Goal: Communication & Community: Answer question/provide support

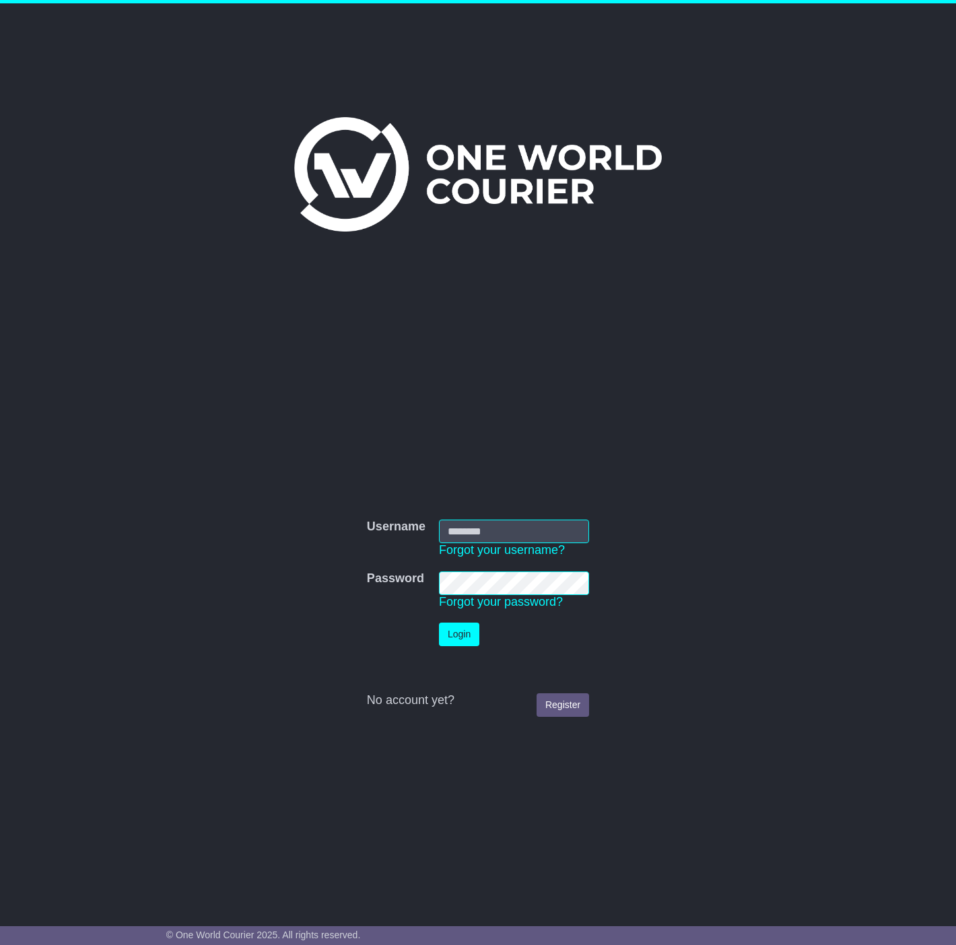
type input "**********"
click at [456, 629] on button "Login" at bounding box center [459, 635] width 40 height 24
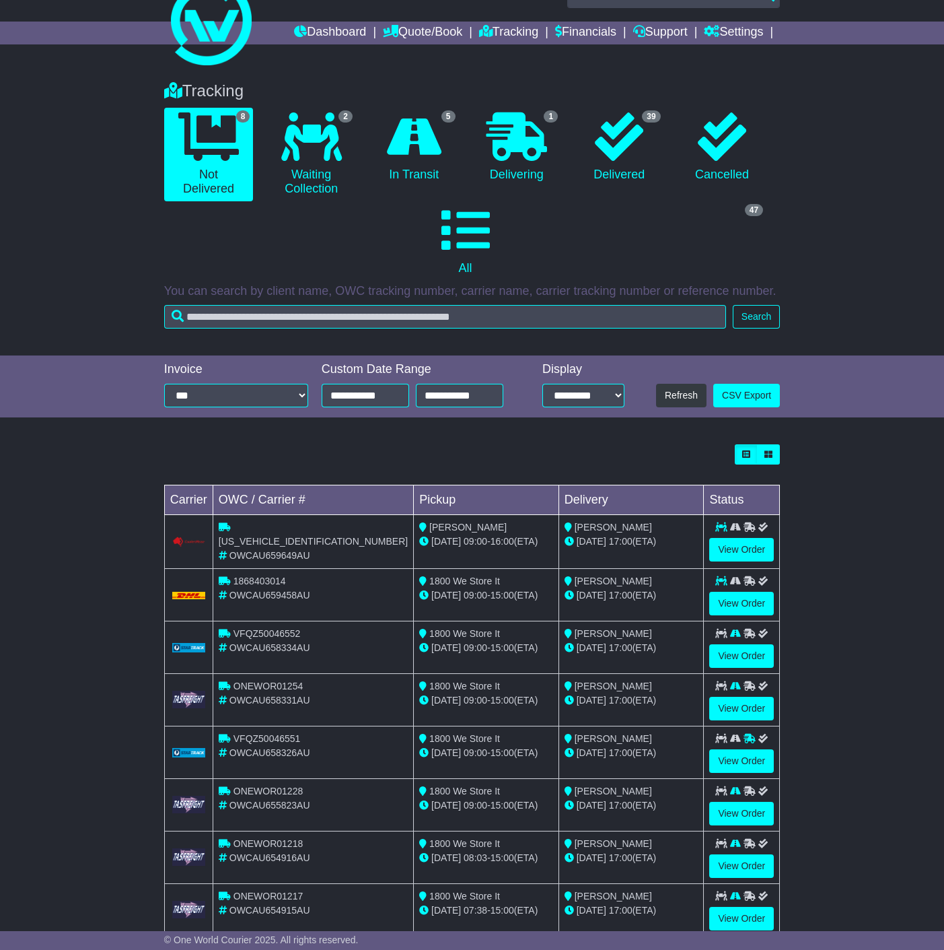
scroll to position [59, 0]
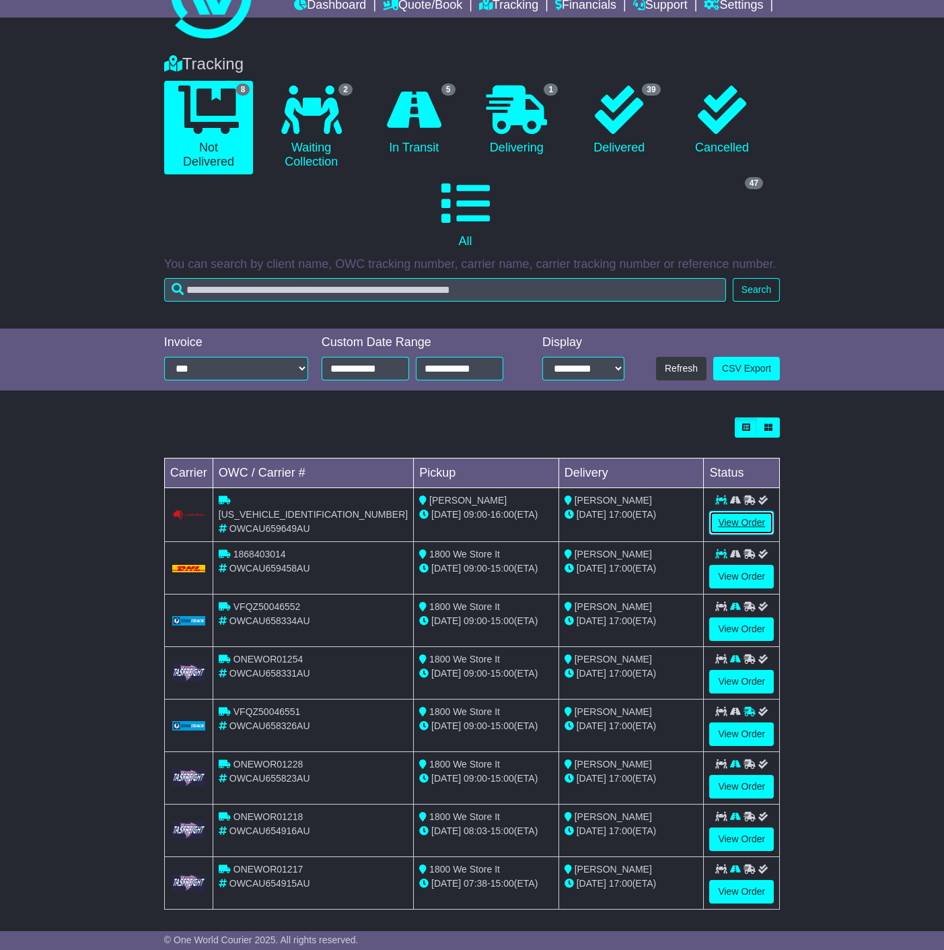
click at [745, 518] on link "View Order" at bounding box center [742, 523] width 65 height 24
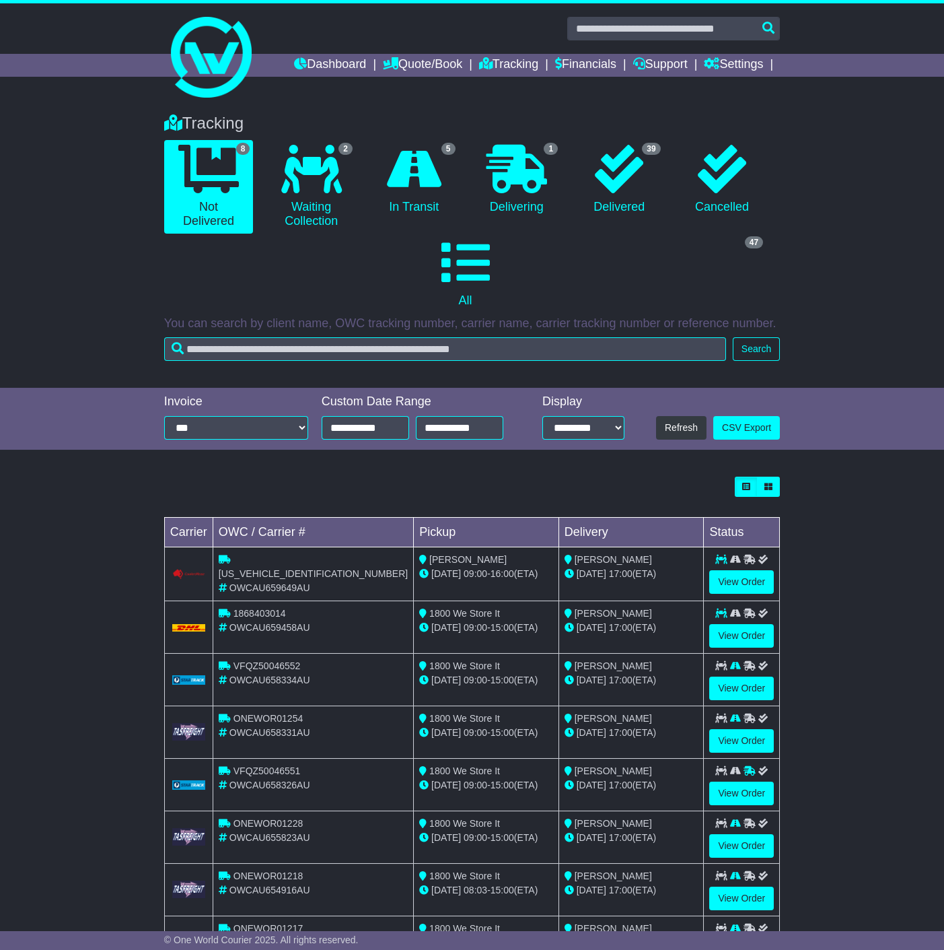
scroll to position [59, 0]
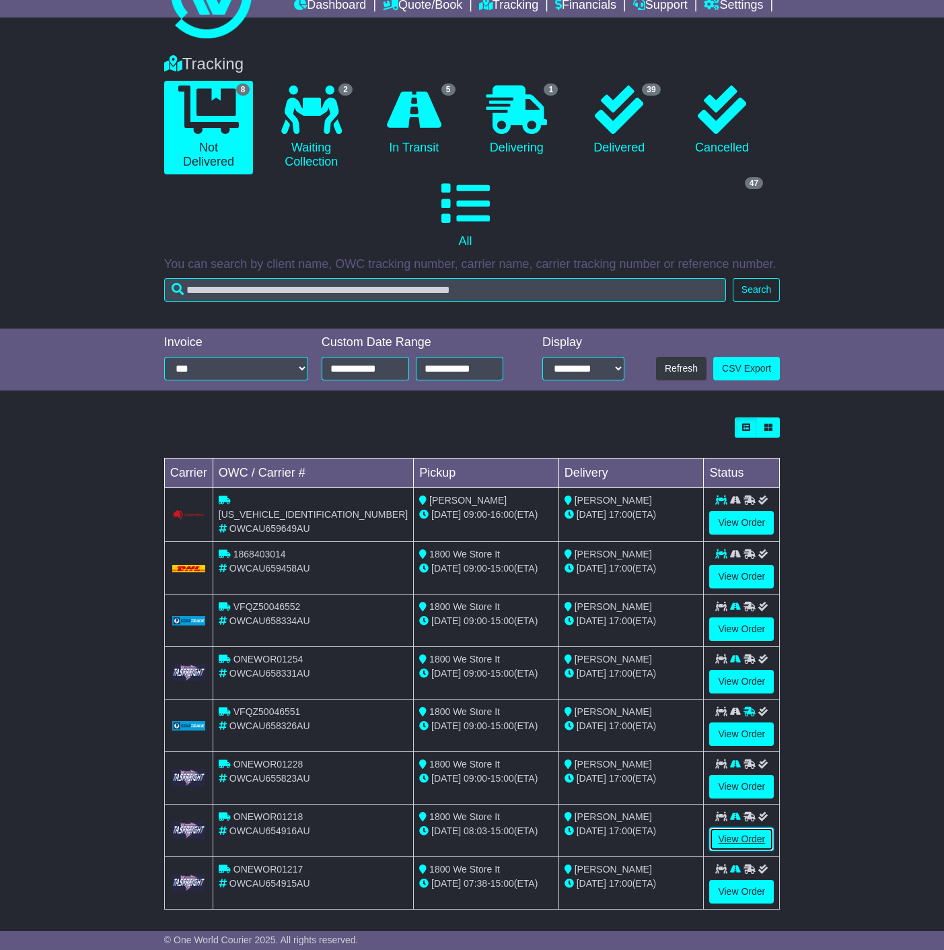
click at [749, 827] on link "View Order" at bounding box center [742, 839] width 65 height 24
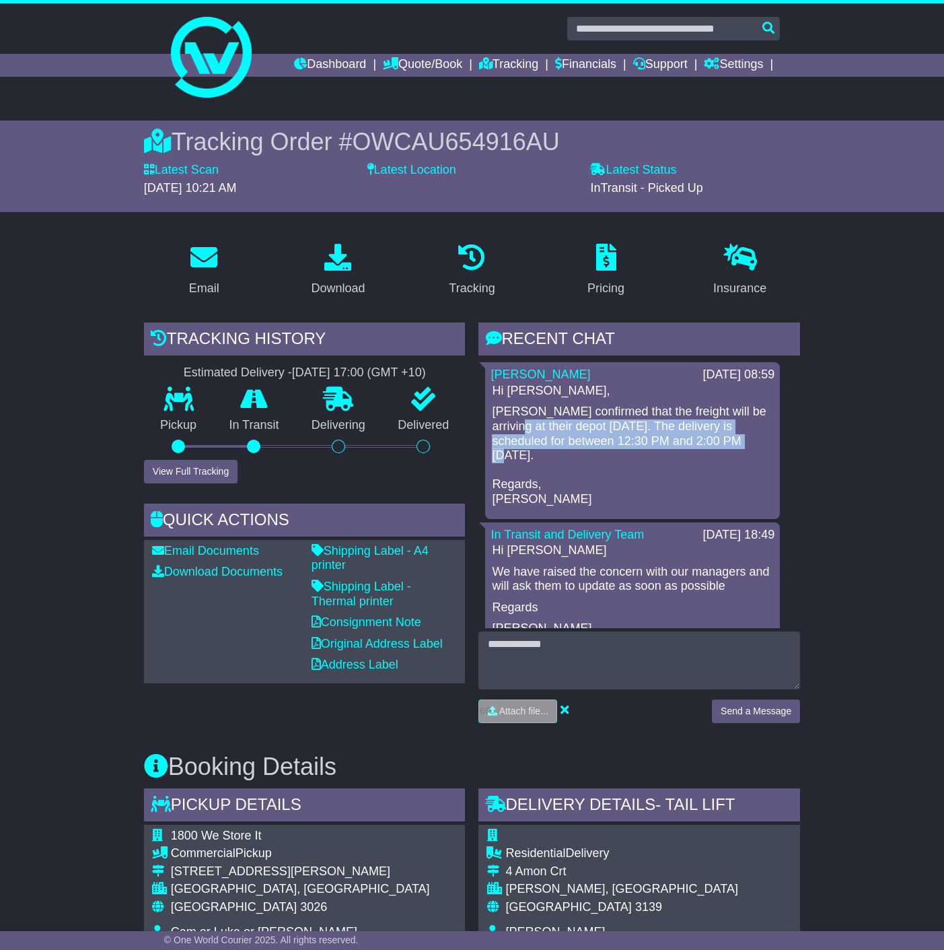
drag, startPoint x: 503, startPoint y: 430, endPoint x: 722, endPoint y: 442, distance: 219.7
click at [722, 442] on p "TasFreight confirmed that the freight will be arriving at their depot today. Th…" at bounding box center [632, 456] width 281 height 102
drag, startPoint x: 548, startPoint y: 425, endPoint x: 716, endPoint y: 436, distance: 167.9
click at [716, 436] on p "TasFreight confirmed that the freight will be arriving at their depot today. Th…" at bounding box center [632, 456] width 281 height 102
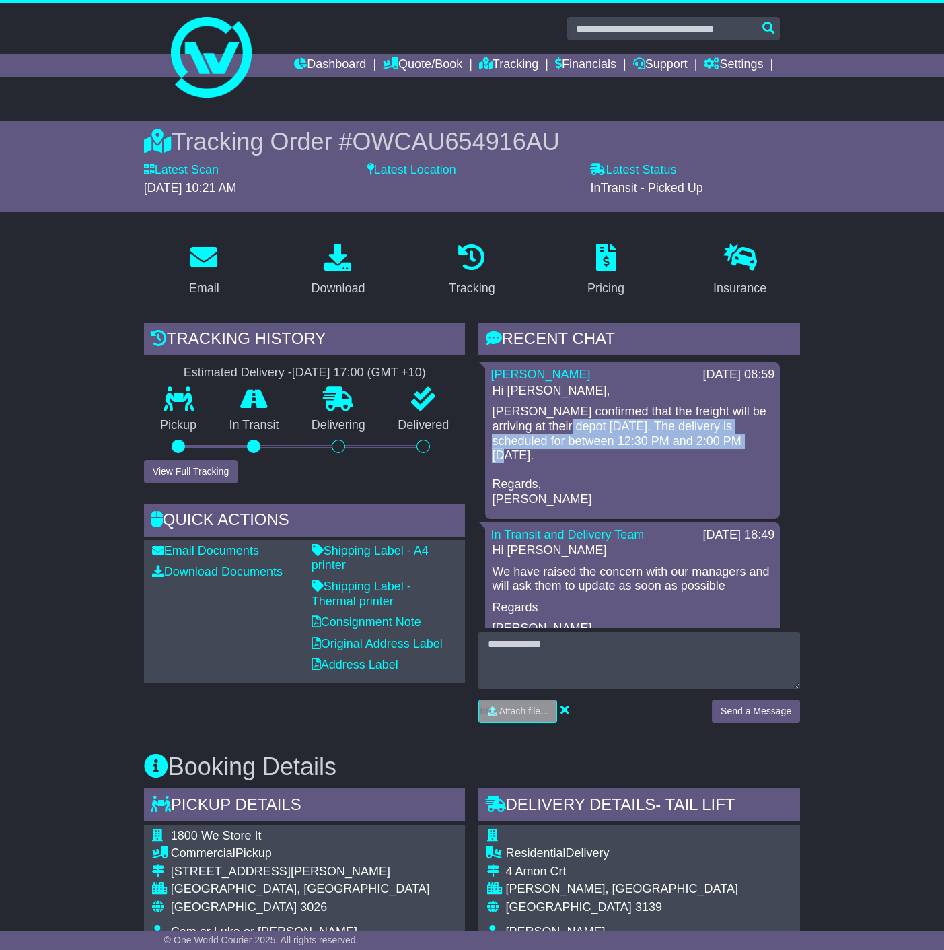
click at [716, 436] on p "TasFreight confirmed that the freight will be arriving at their depot today. Th…" at bounding box center [632, 456] width 281 height 102
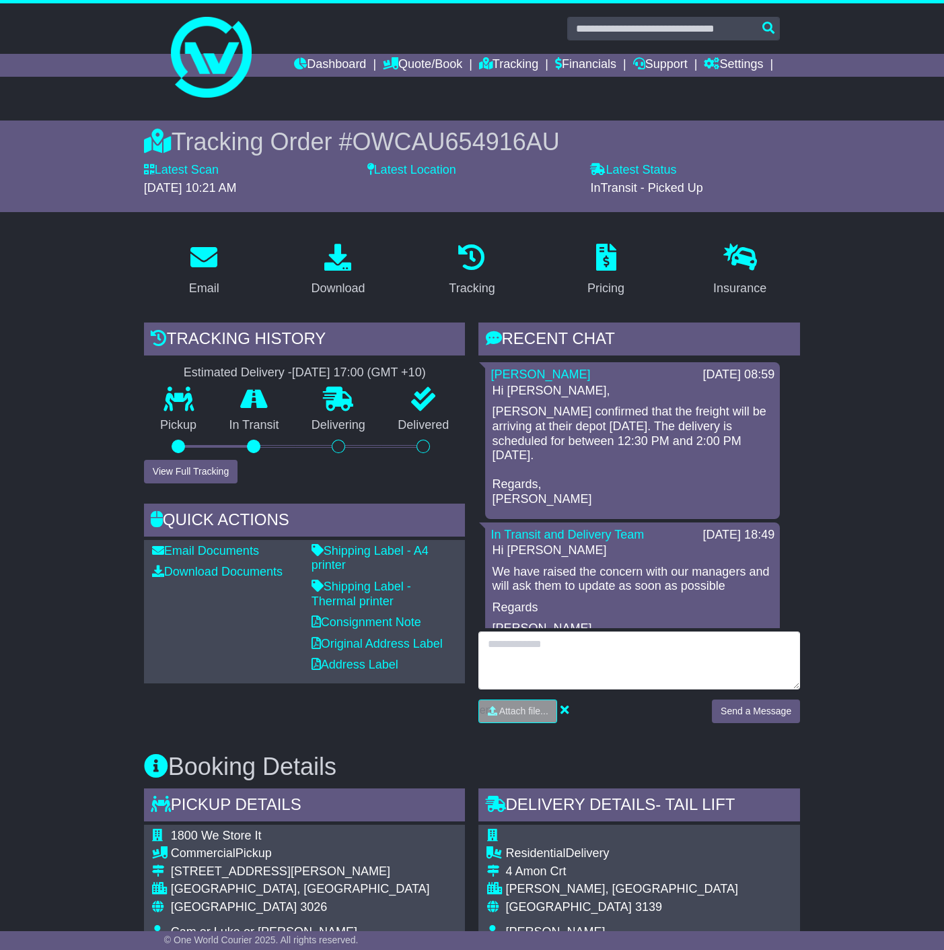
click at [615, 658] on textarea at bounding box center [640, 660] width 322 height 58
type textarea "**********"
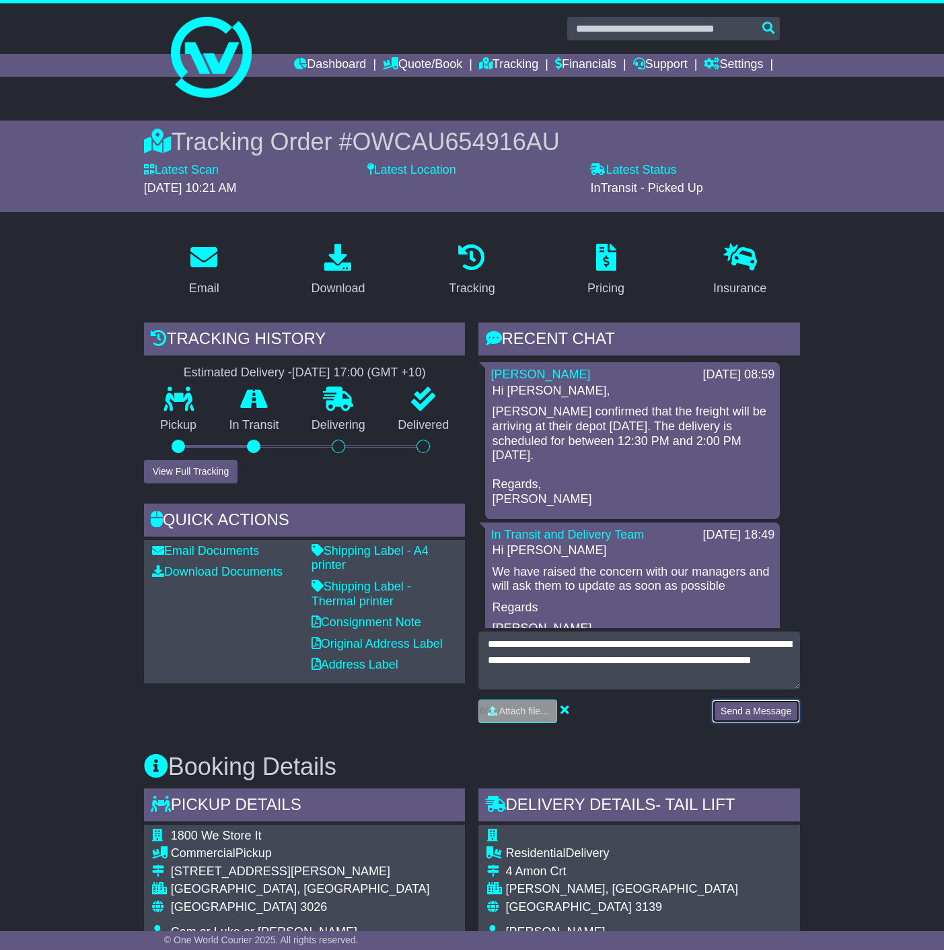
click at [751, 705] on button "Send a Message" at bounding box center [756, 711] width 88 height 24
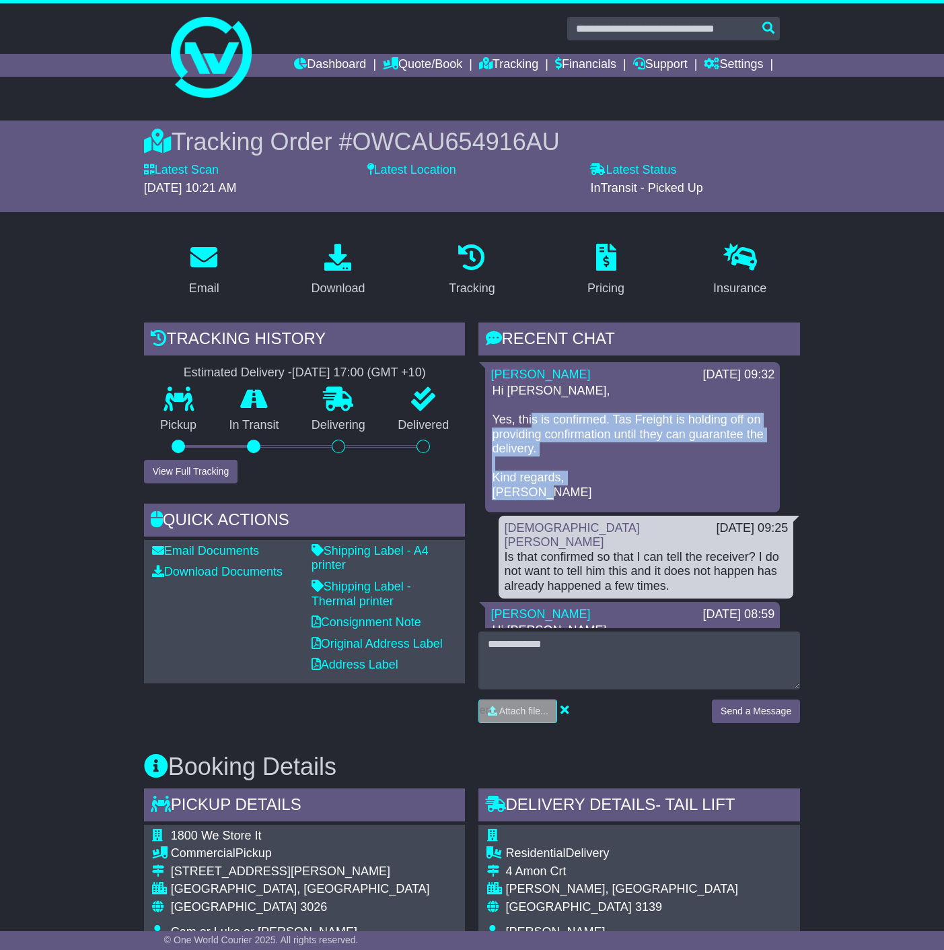
drag, startPoint x: 530, startPoint y: 423, endPoint x: 716, endPoint y: 497, distance: 200.0
click at [716, 497] on p "Hi Christian, Yes, this is confirmed. Tas Freight is holding off on providing c…" at bounding box center [632, 442] width 281 height 116
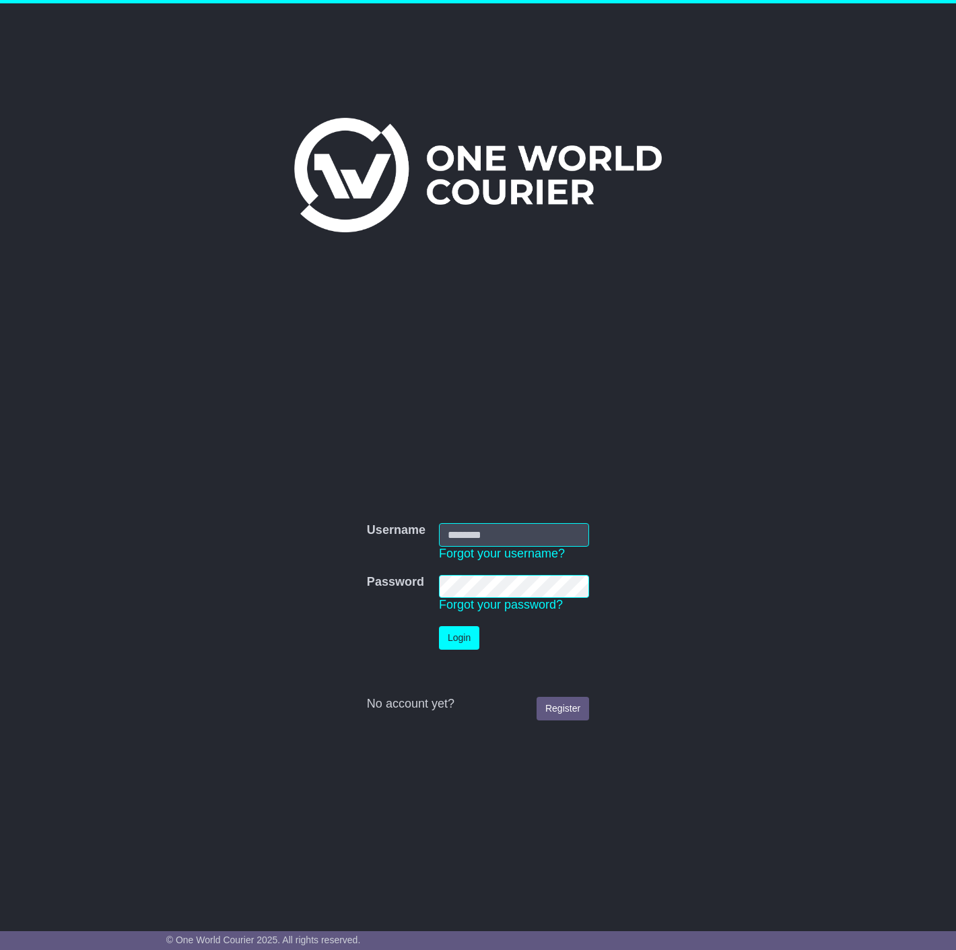
type input "**********"
click at [463, 642] on button "Login" at bounding box center [459, 638] width 40 height 24
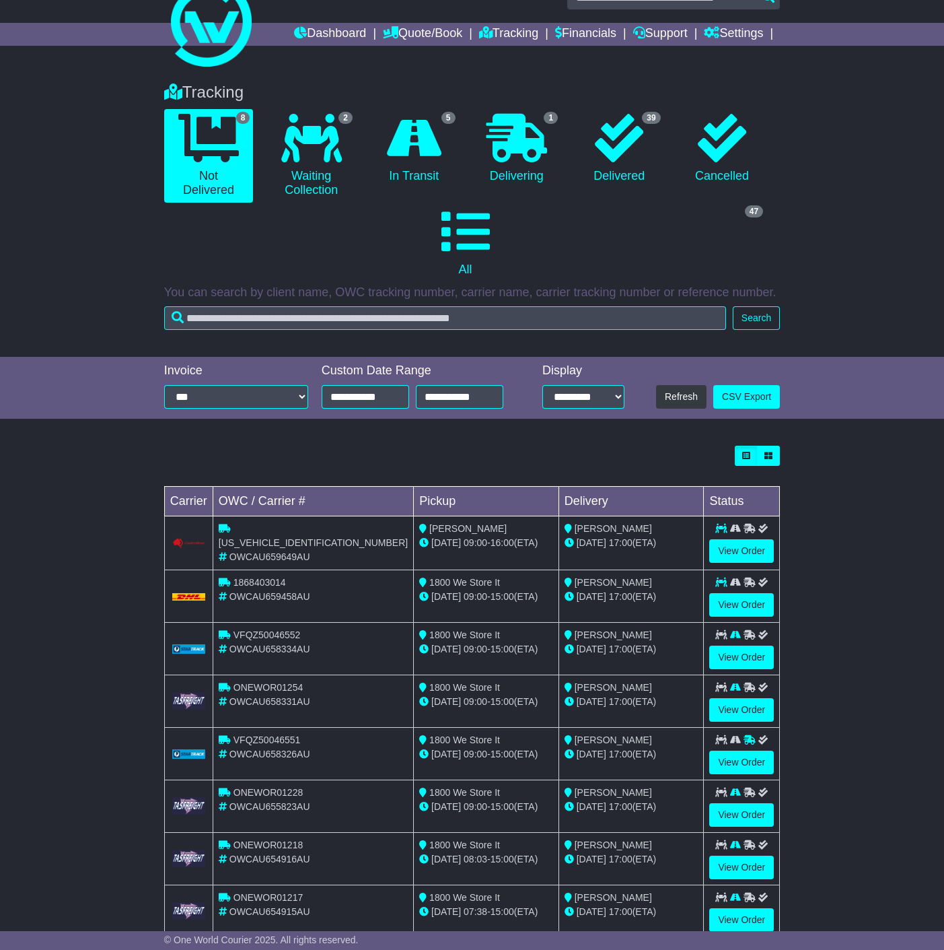
scroll to position [59, 0]
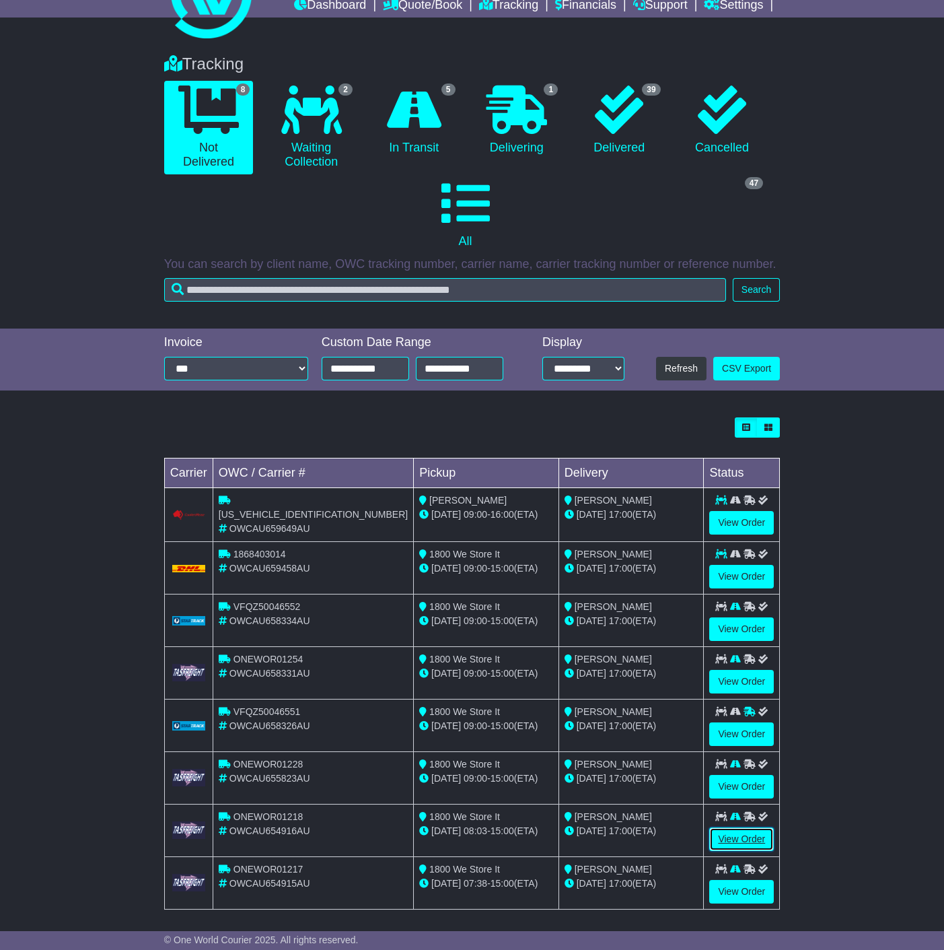
click at [733, 831] on link "View Order" at bounding box center [742, 839] width 65 height 24
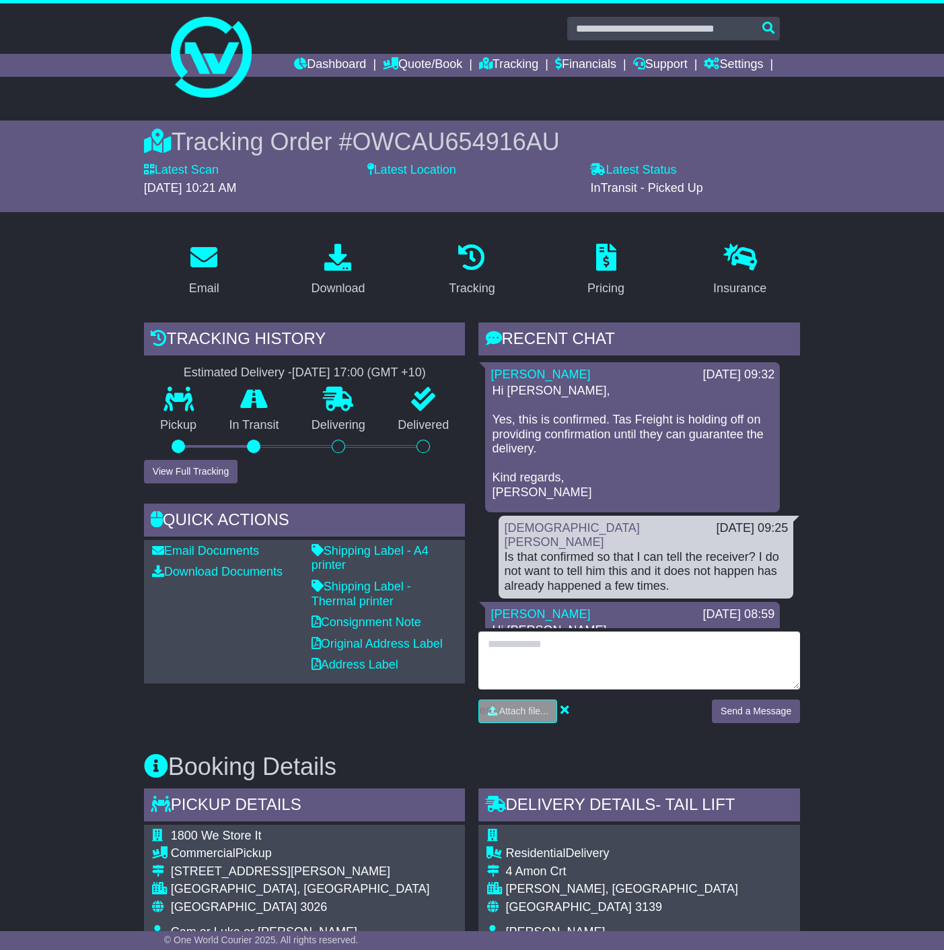
click at [544, 649] on textarea at bounding box center [640, 660] width 322 height 58
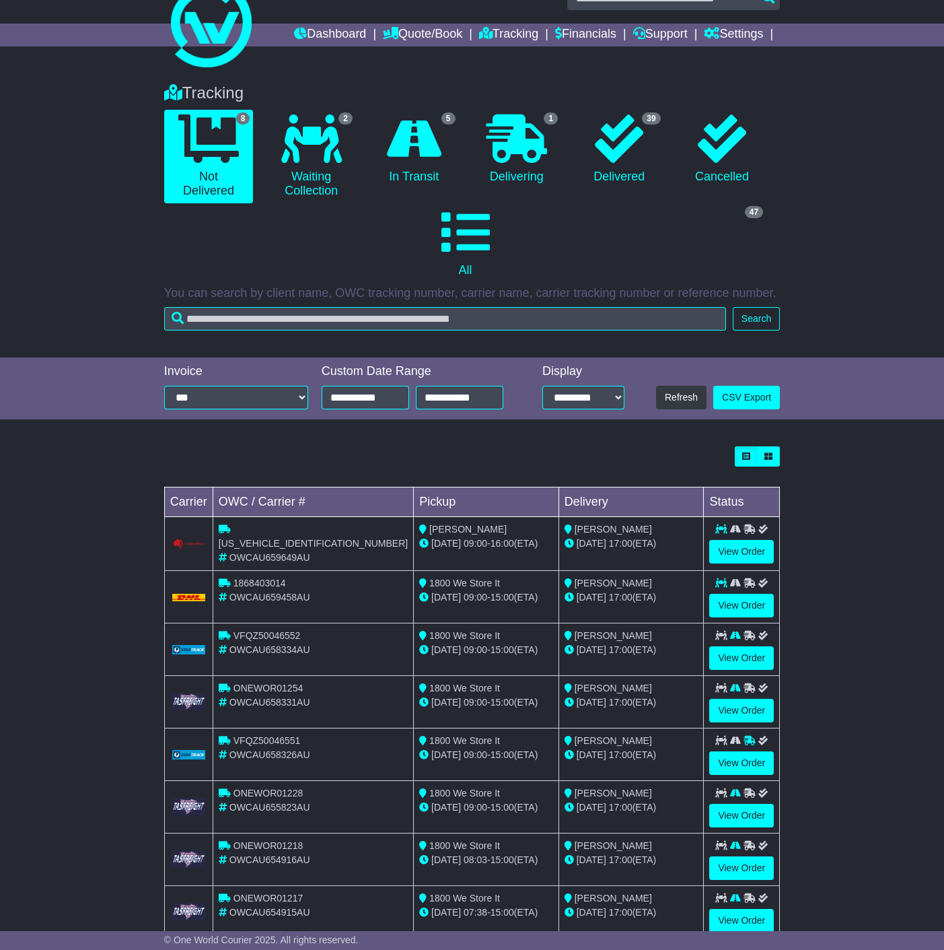
scroll to position [59, 0]
